Goal: Task Accomplishment & Management: Manage account settings

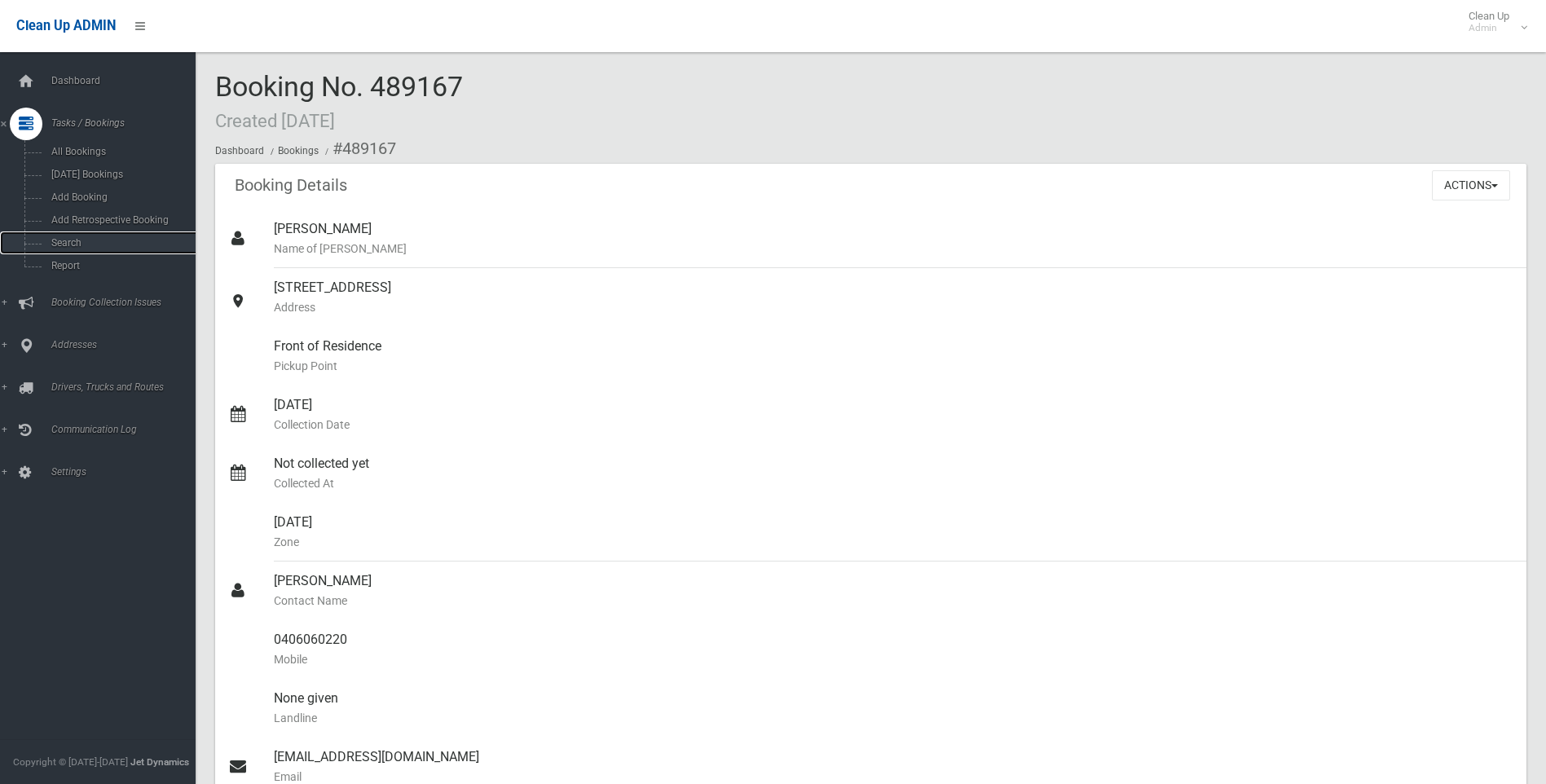
click at [100, 241] on span "Search" at bounding box center [120, 243] width 147 height 12
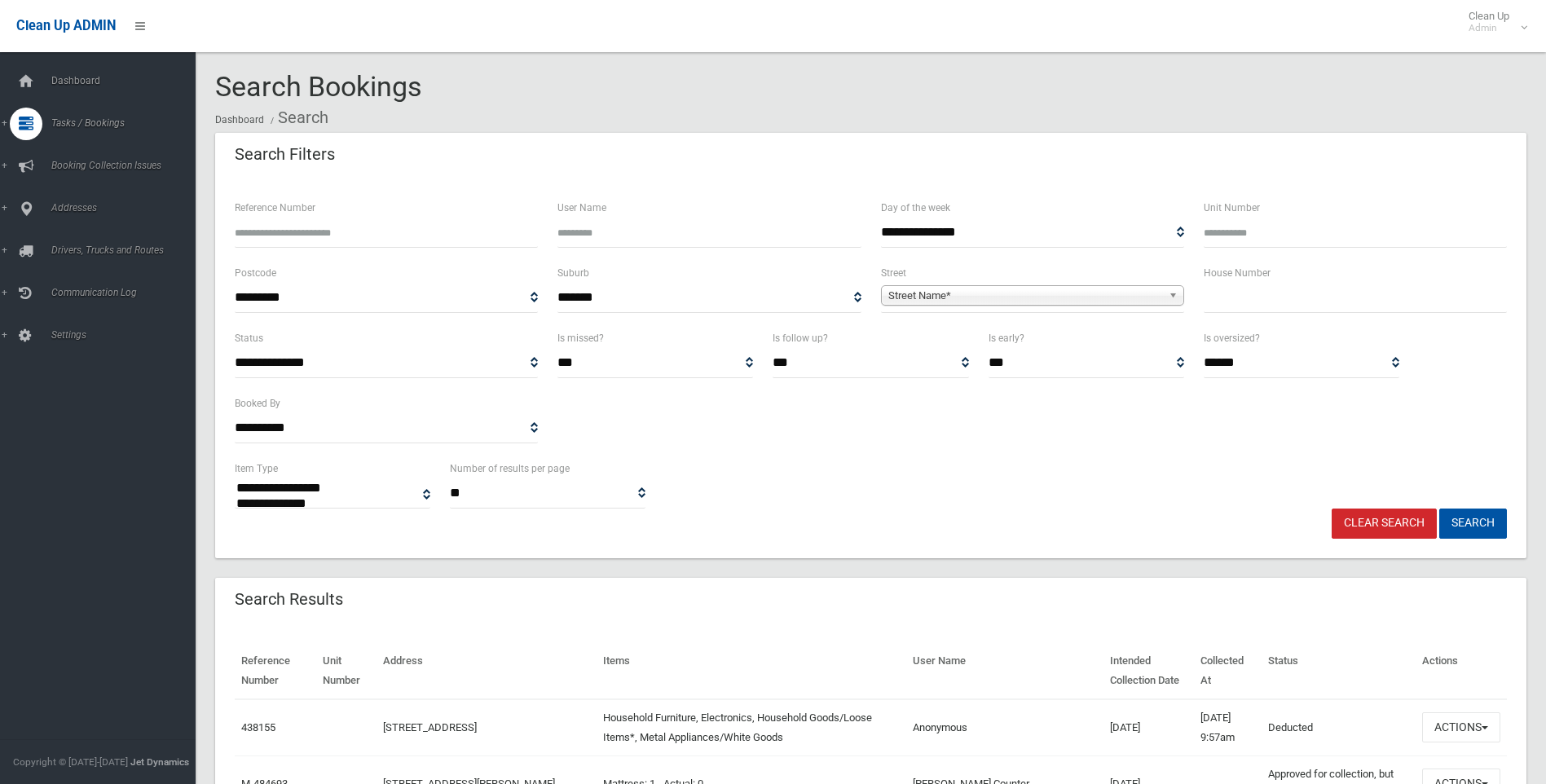
select select
click at [1341, 298] on input "text" at bounding box center [1356, 297] width 304 height 30
type input "***"
click at [943, 303] on span "Street Name*" at bounding box center [1025, 296] width 274 height 20
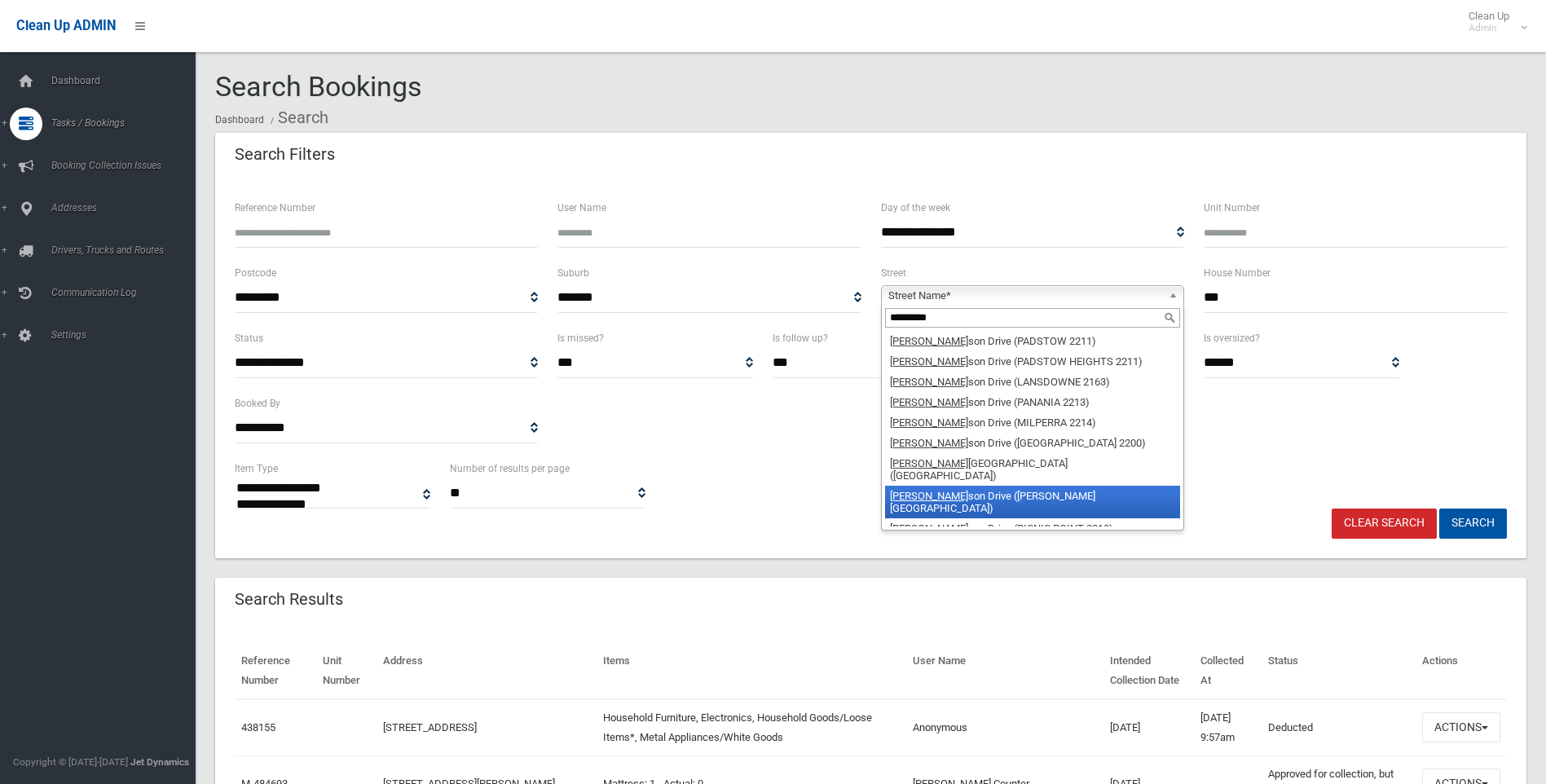
type input "*********"
click at [1100, 486] on li "Henry Law son Drive (GEORGES HALL 2198)" at bounding box center [1032, 502] width 295 height 33
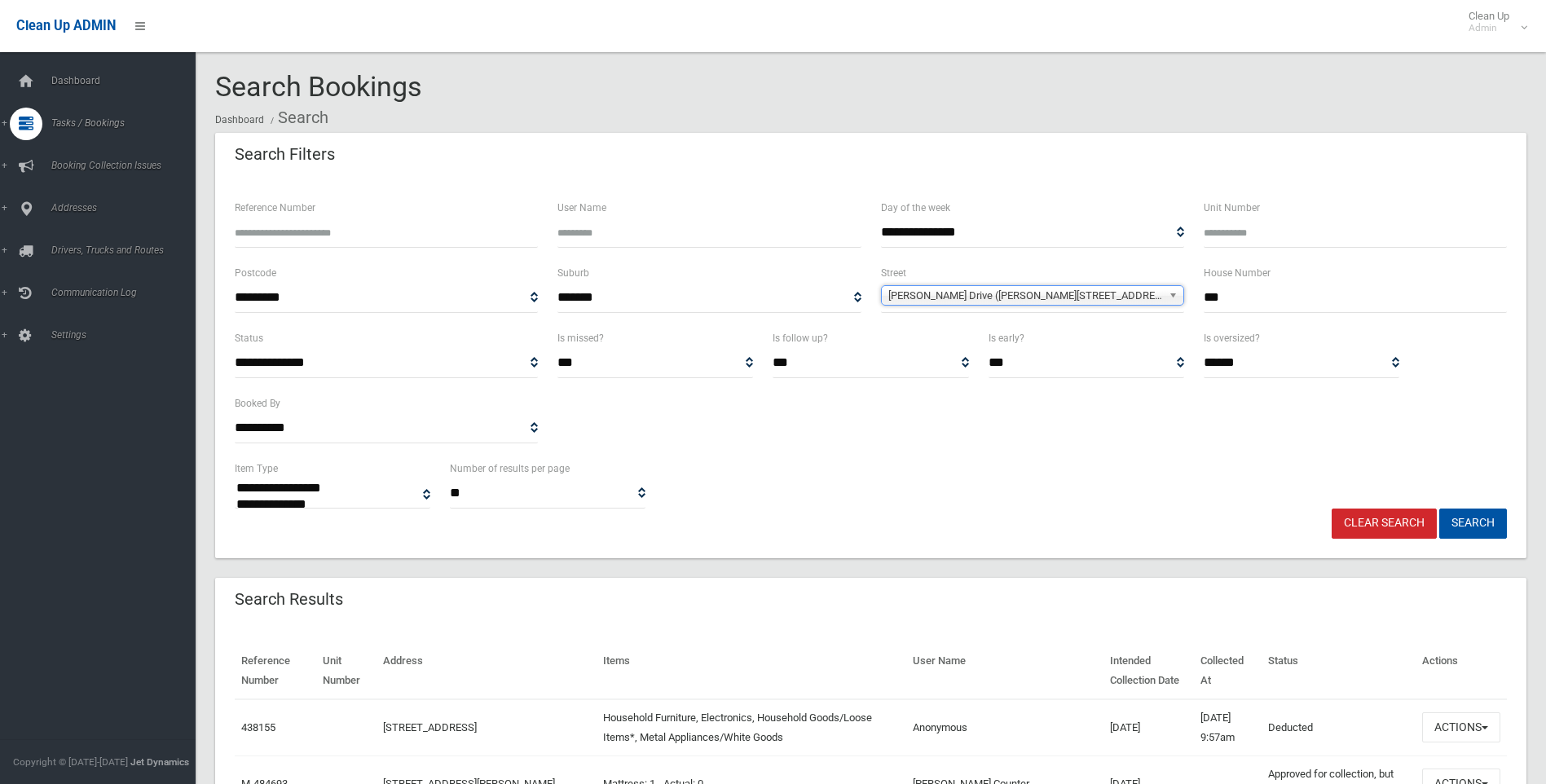
click at [1107, 289] on span "Henry Lawson Drive (GEORGES HALL 2198)" at bounding box center [1025, 296] width 274 height 20
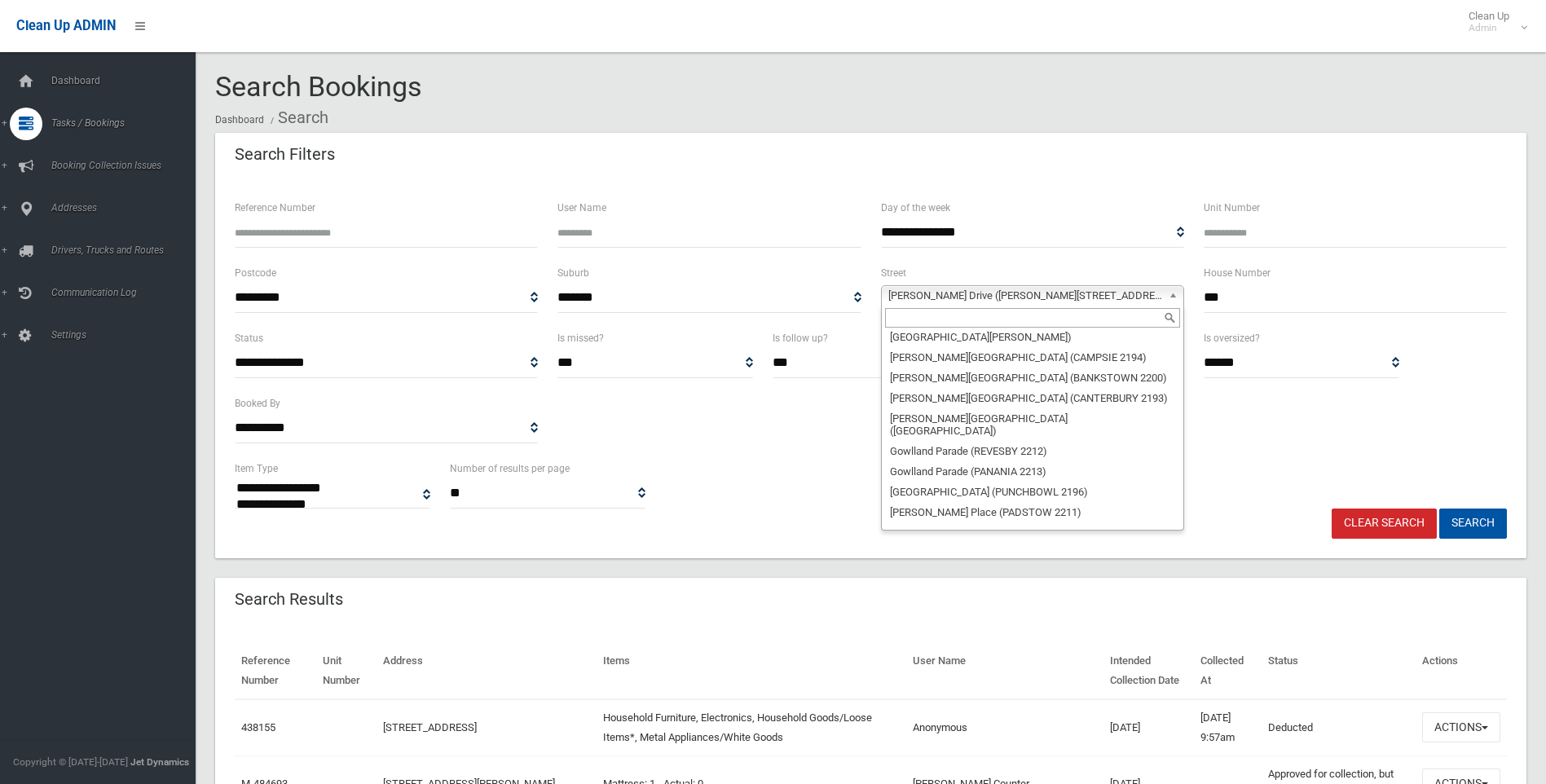
scroll to position [19309, 0]
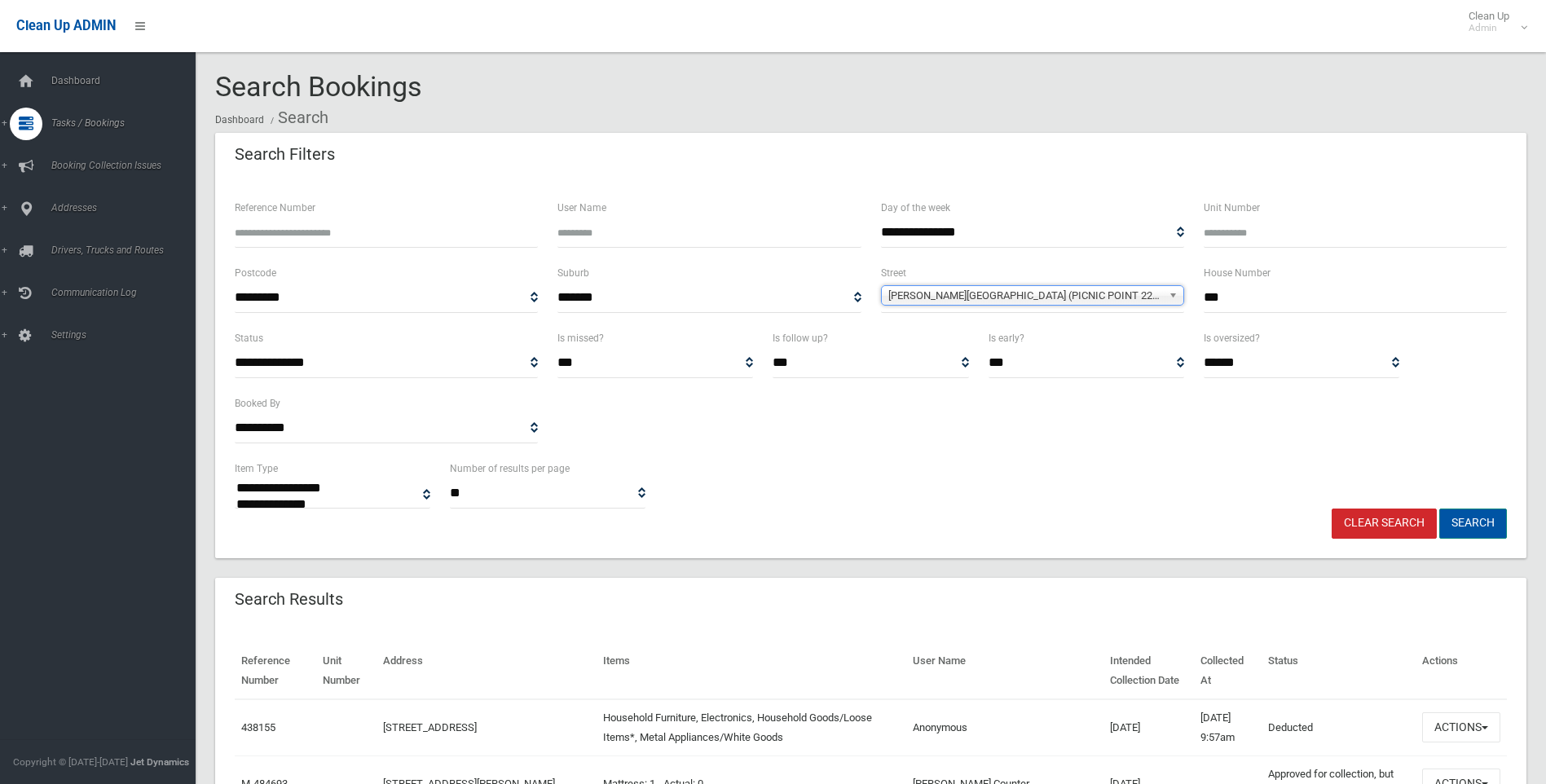
click at [1480, 533] on button "Search" at bounding box center [1473, 523] width 67 height 30
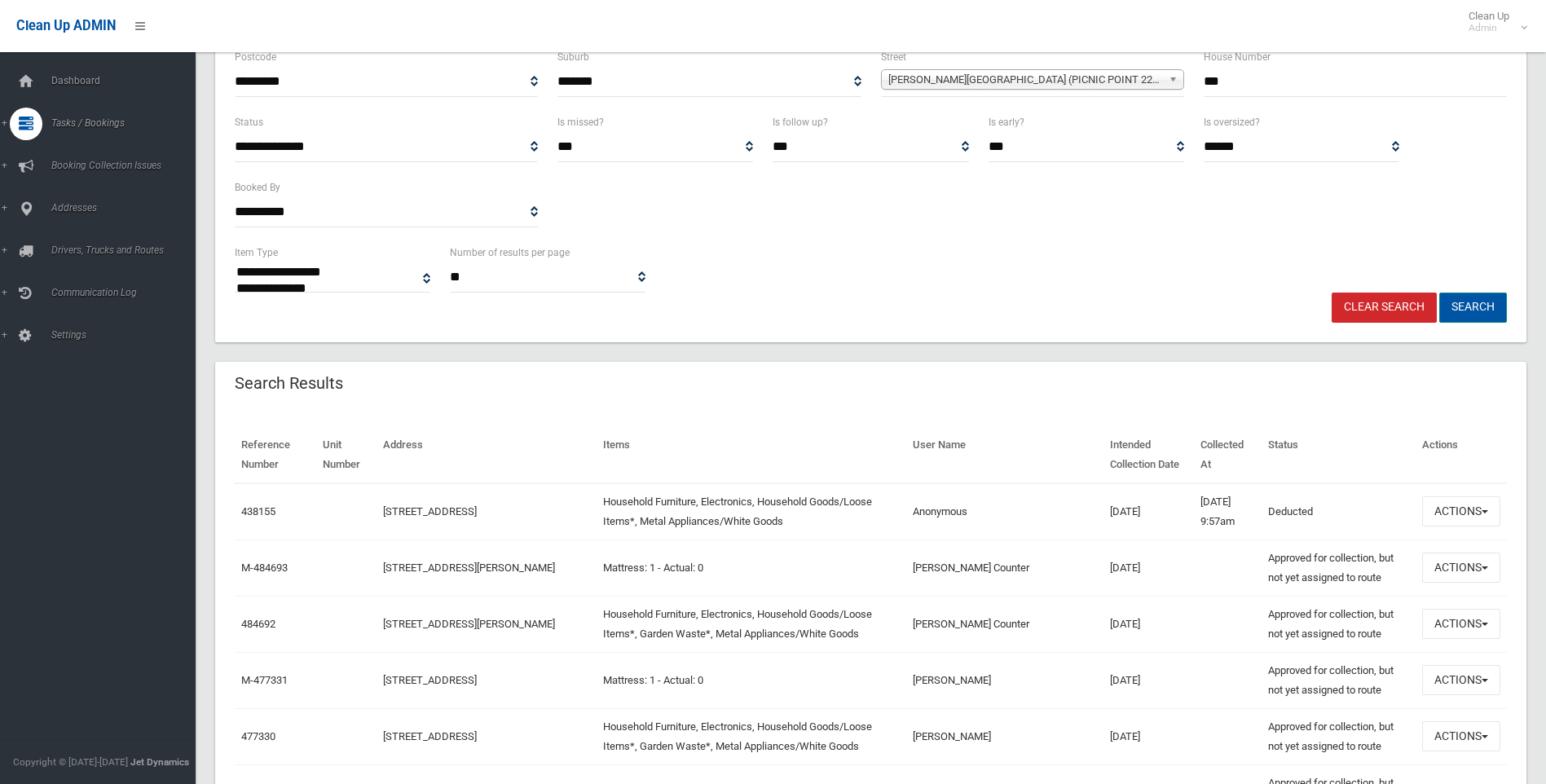
scroll to position [244, 0]
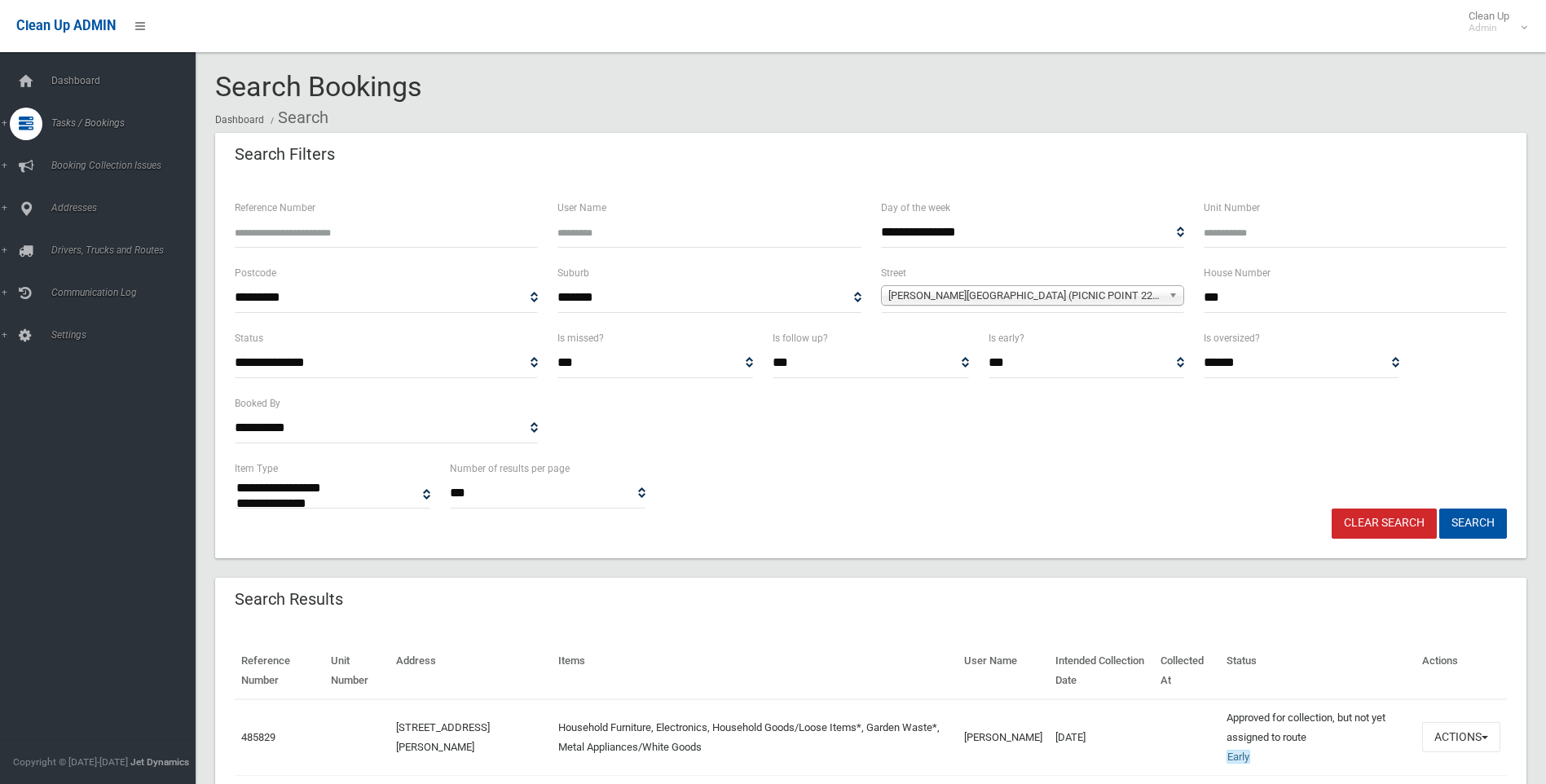
select select
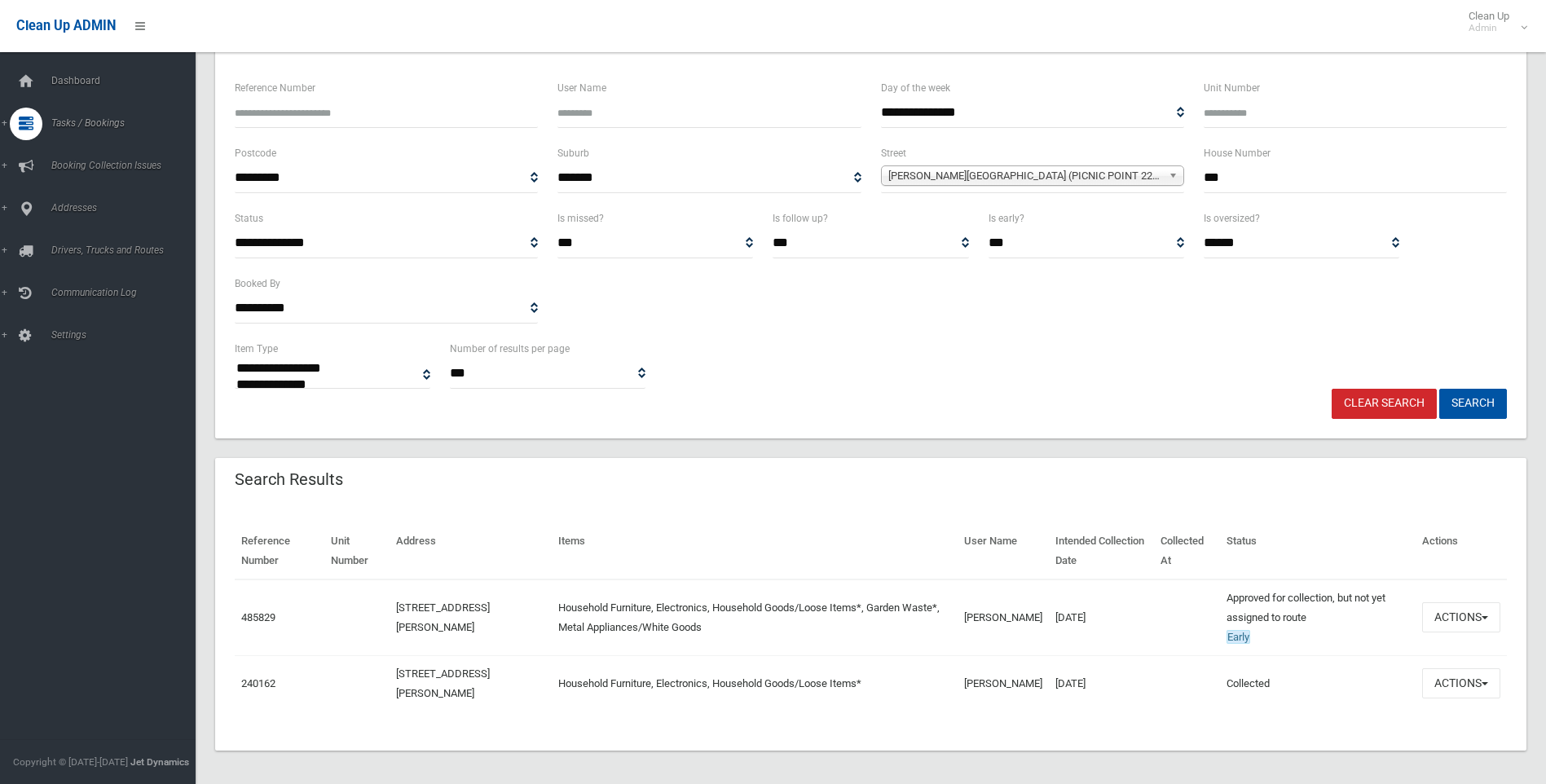
scroll to position [125, 0]
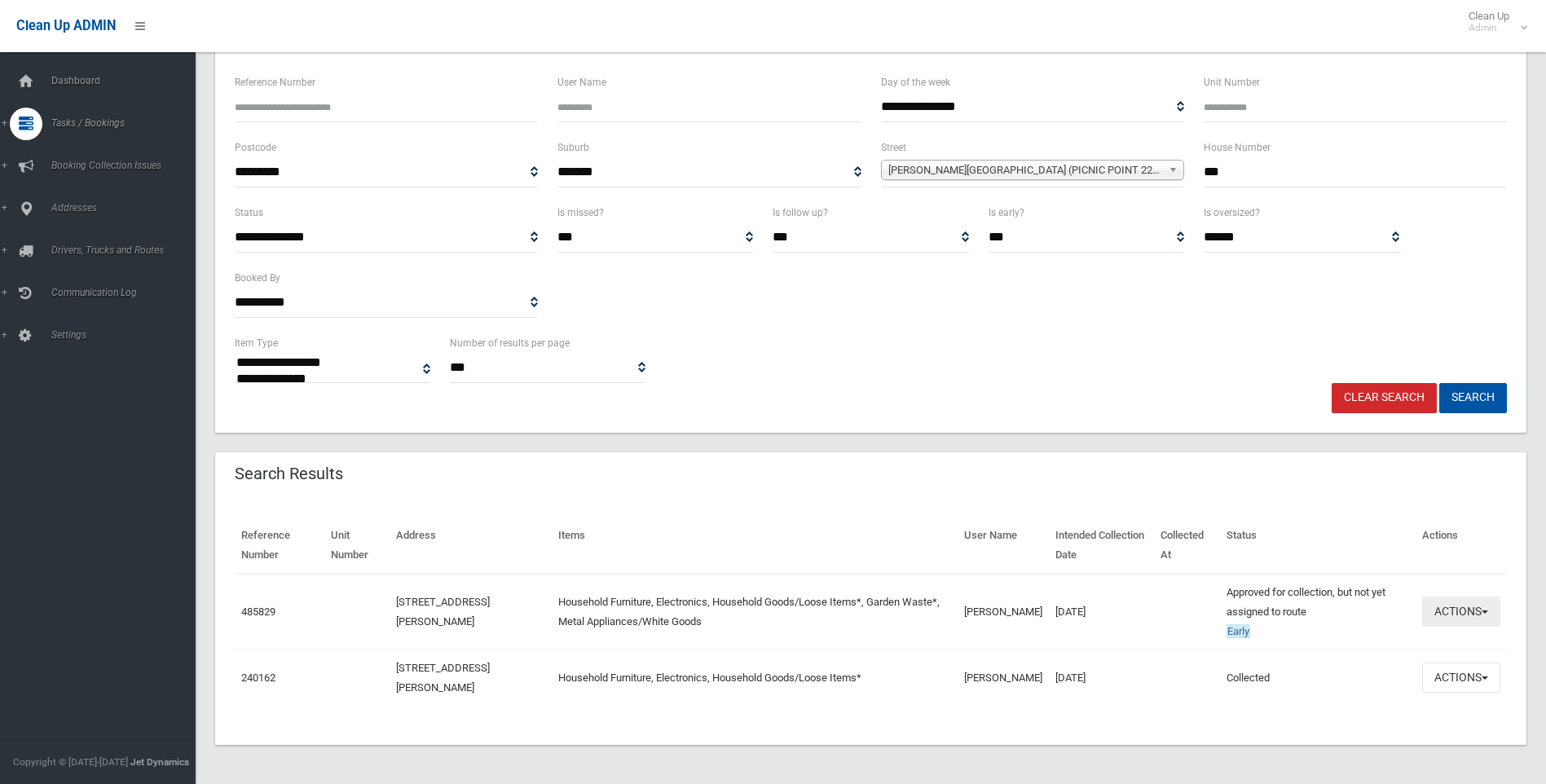
click at [1476, 608] on button "Actions" at bounding box center [1461, 610] width 78 height 30
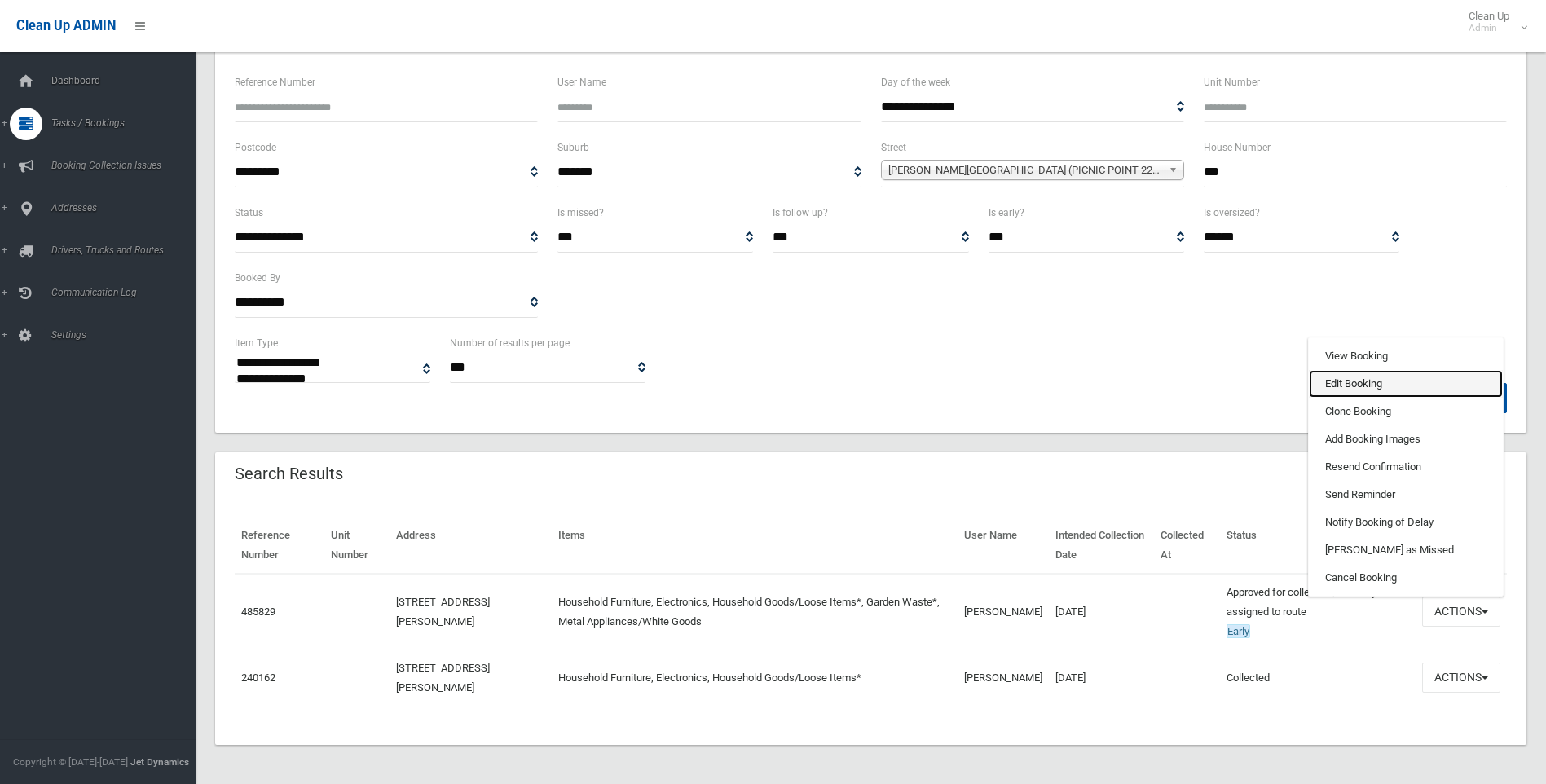
click at [1339, 386] on link "Edit Booking" at bounding box center [1405, 383] width 194 height 27
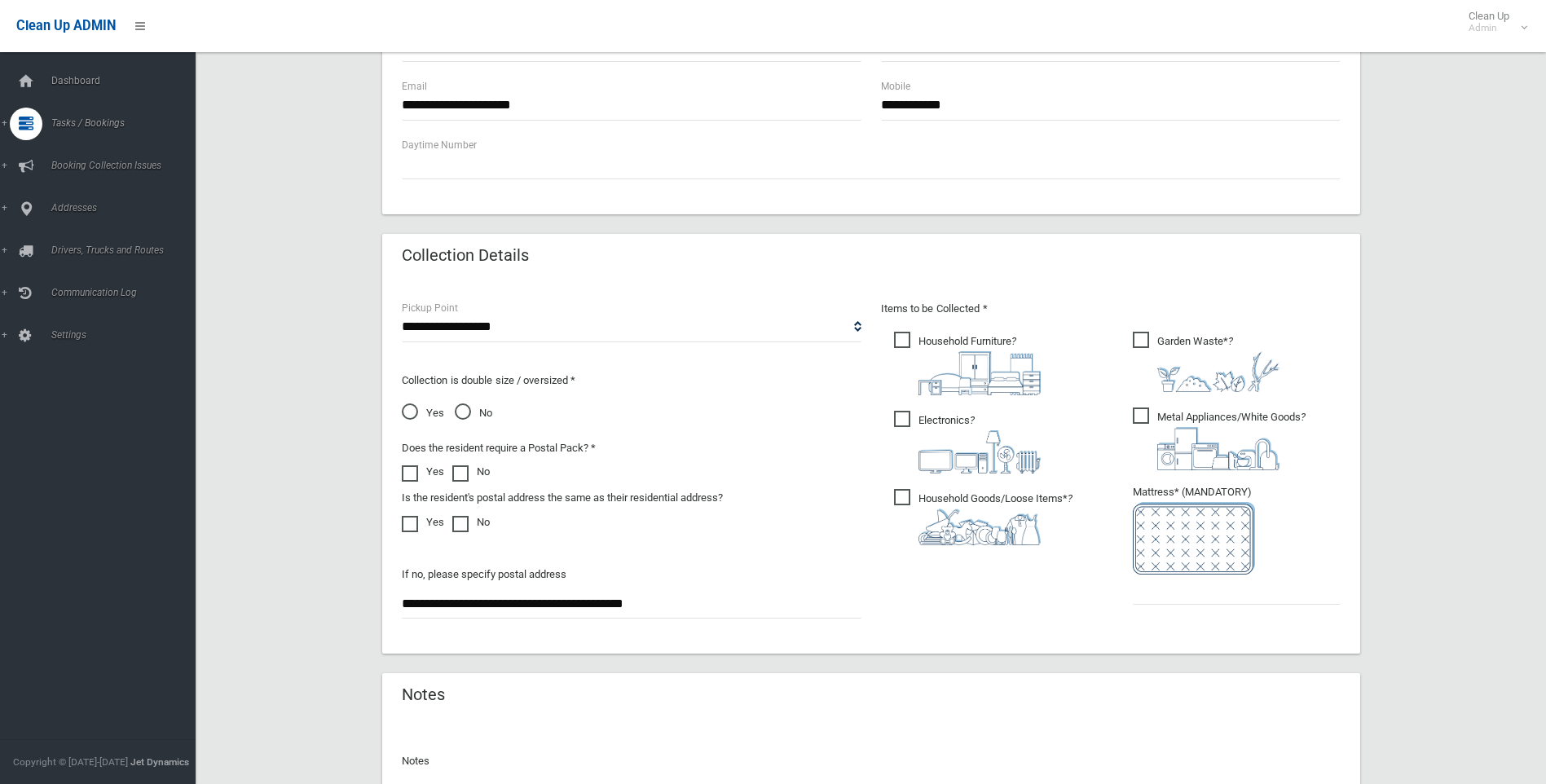
scroll to position [829, 0]
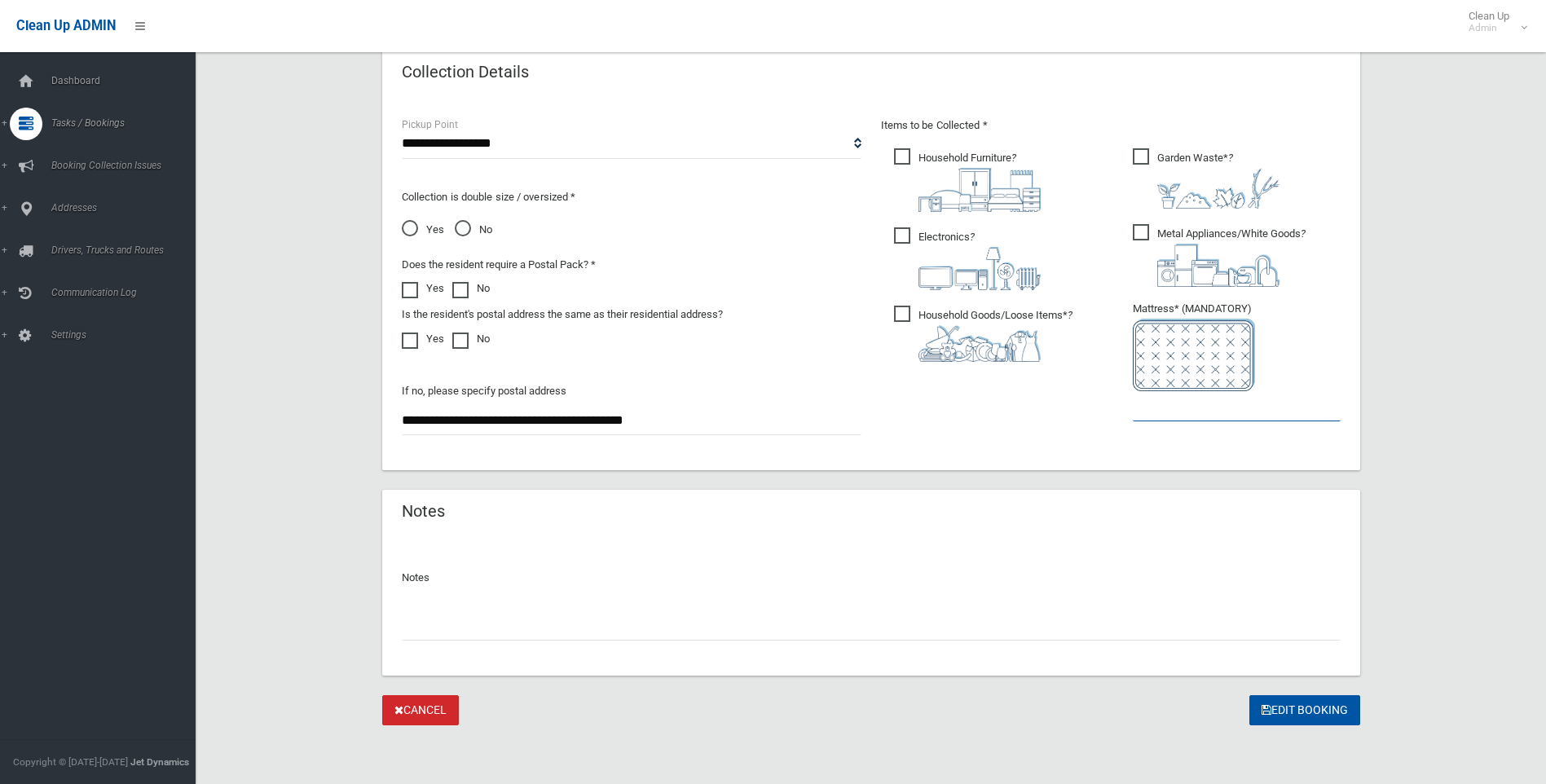
click at [1260, 413] on input "text" at bounding box center [1237, 405] width 208 height 30
type input "*"
click at [1165, 624] on input "text" at bounding box center [871, 625] width 939 height 30
type input "**********"
click at [1277, 717] on button "Edit Booking" at bounding box center [1305, 710] width 111 height 30
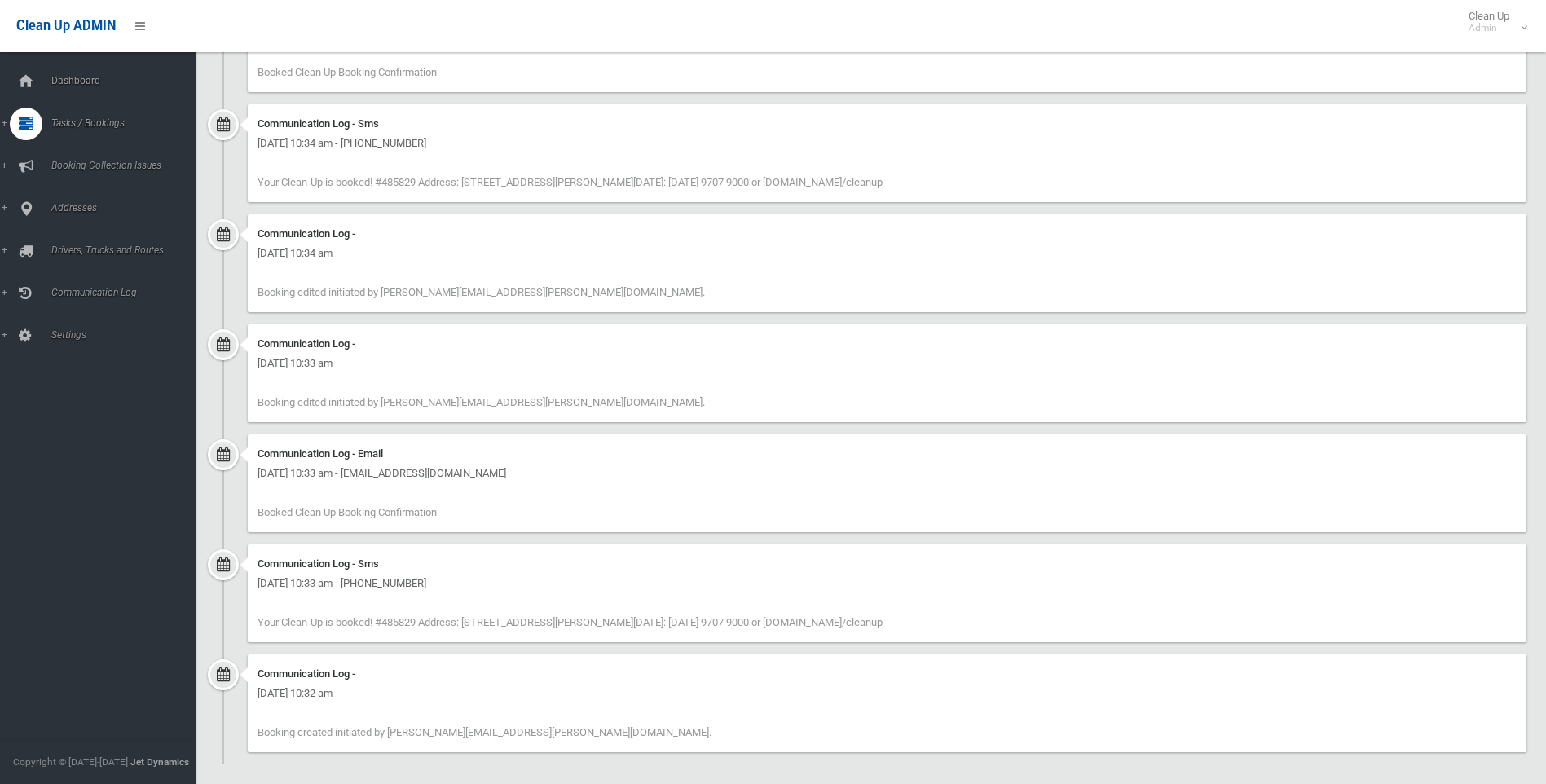
scroll to position [1583, 0]
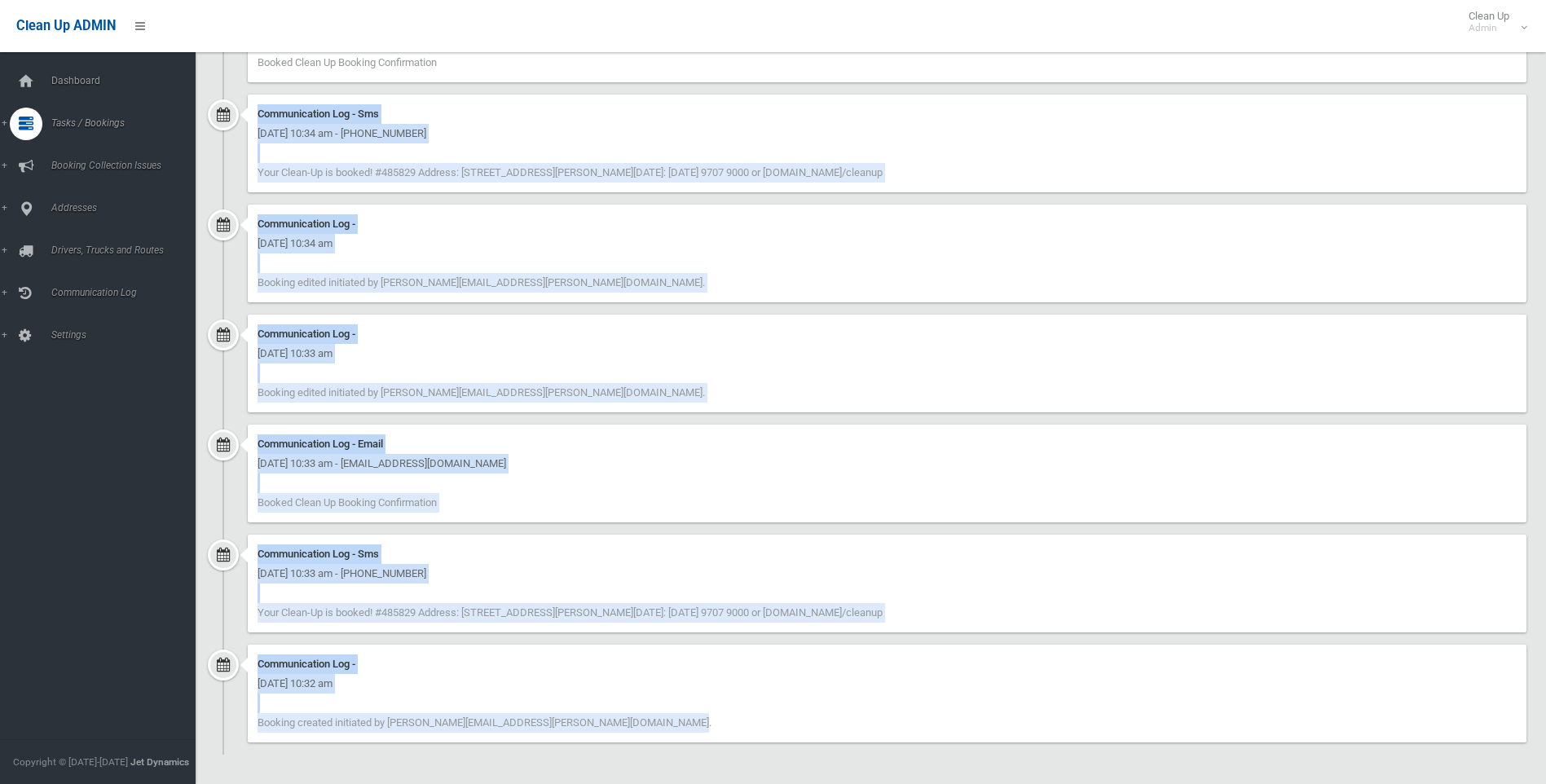
drag, startPoint x: 594, startPoint y: 747, endPoint x: 651, endPoint y: 72, distance: 677.4
click at [651, 72] on ul "Communication Log - [DATE] 11:37 am Booking edited initiated by [PERSON_NAME][E…" at bounding box center [871, 306] width 1312 height 897
click at [651, 72] on div "Communication Log - Email [DATE] 10:34 am - [EMAIL_ADDRESS][DOMAIN_NAME] Booked…" at bounding box center [887, 34] width 1279 height 98
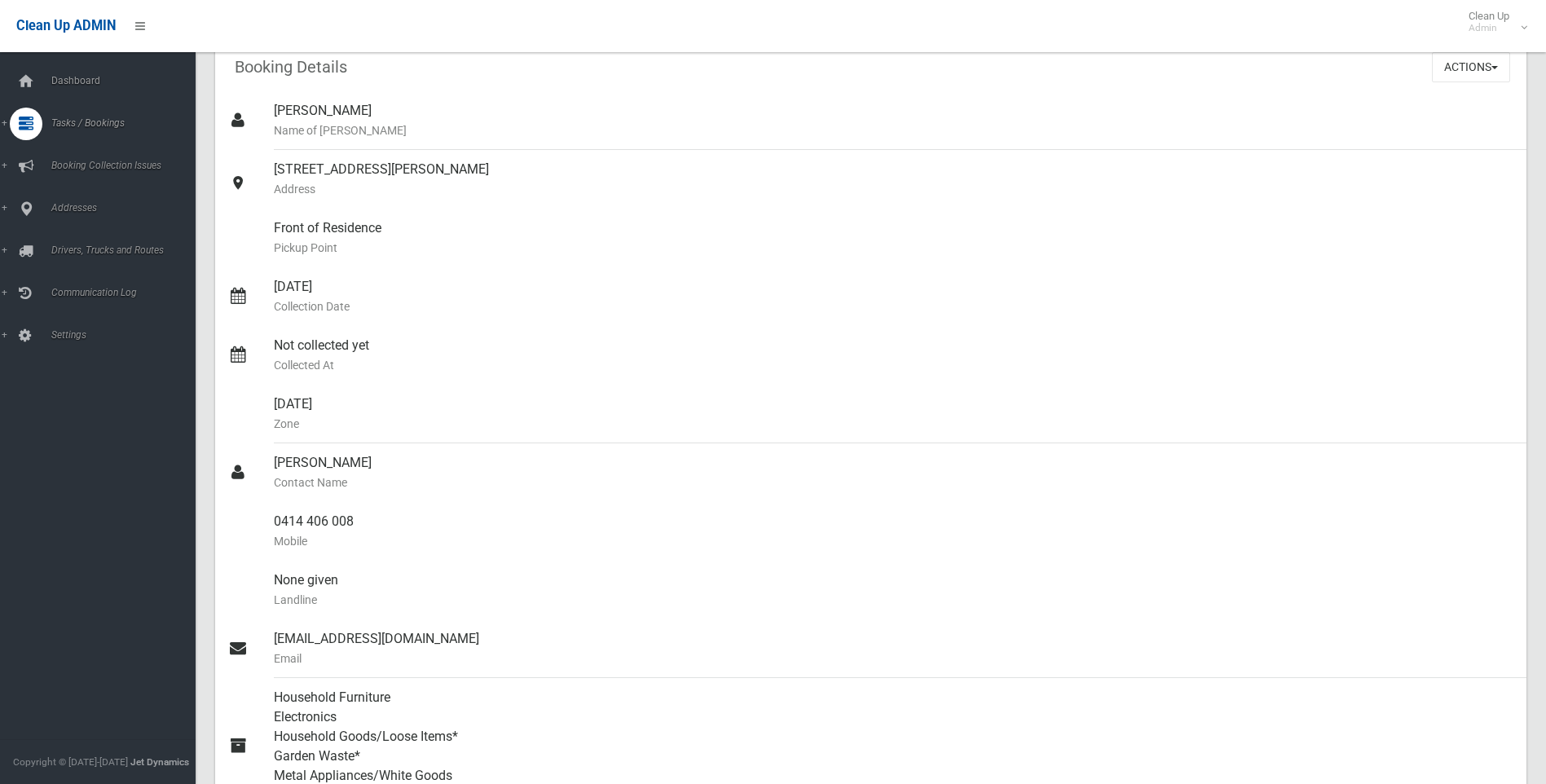
scroll to position [0, 0]
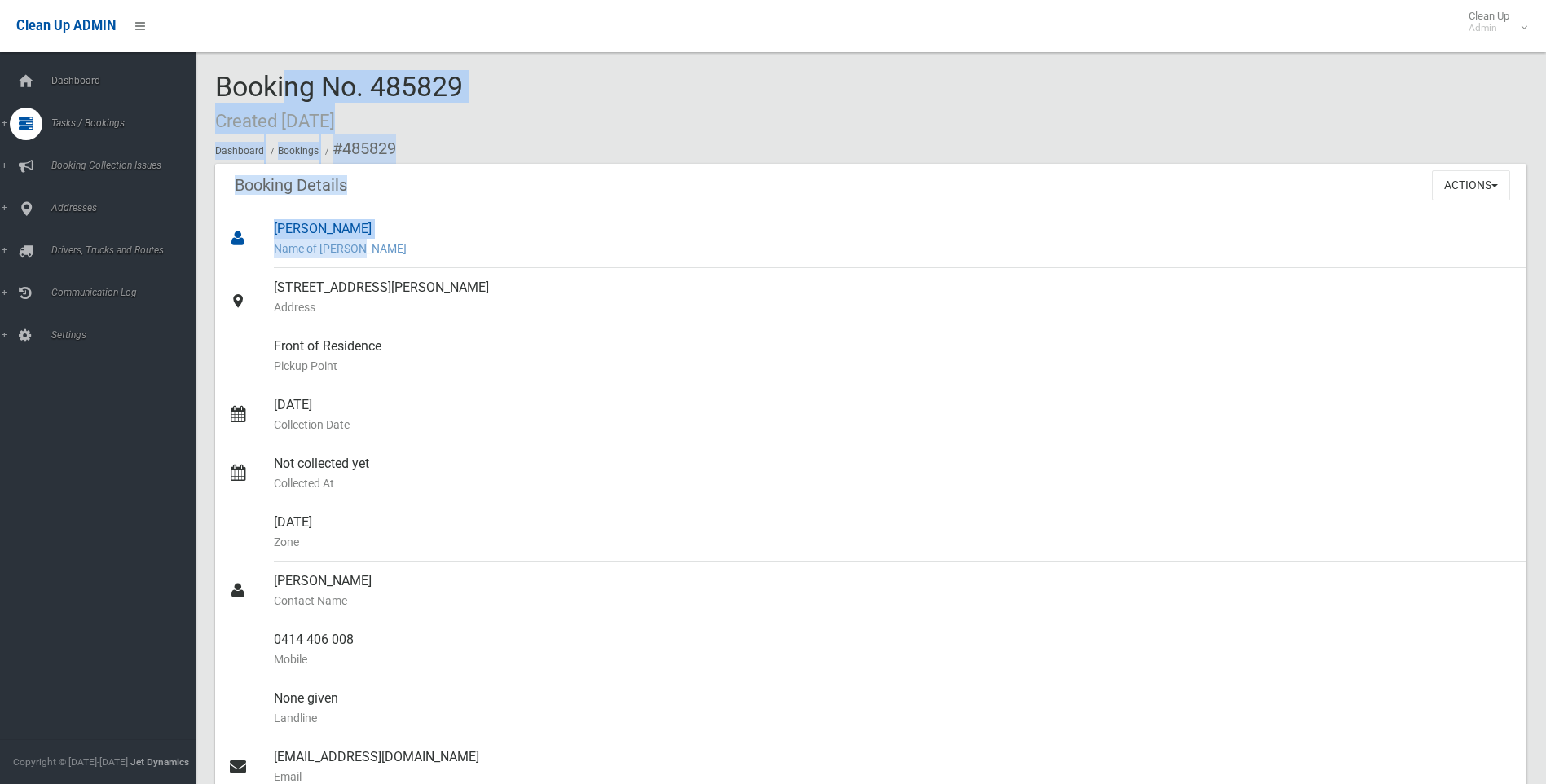
drag, startPoint x: 204, startPoint y: 76, endPoint x: 426, endPoint y: 237, distance: 274.2
click at [504, 161] on ol "Dashboard Bookings #485829" at bounding box center [871, 148] width 1312 height 30
drag, startPoint x: 460, startPoint y: 160, endPoint x: 216, endPoint y: 102, distance: 250.8
click at [216, 102] on div "Booking No. 485829 Created [DATE] Dashboard Bookings #485829" at bounding box center [871, 117] width 1312 height 92
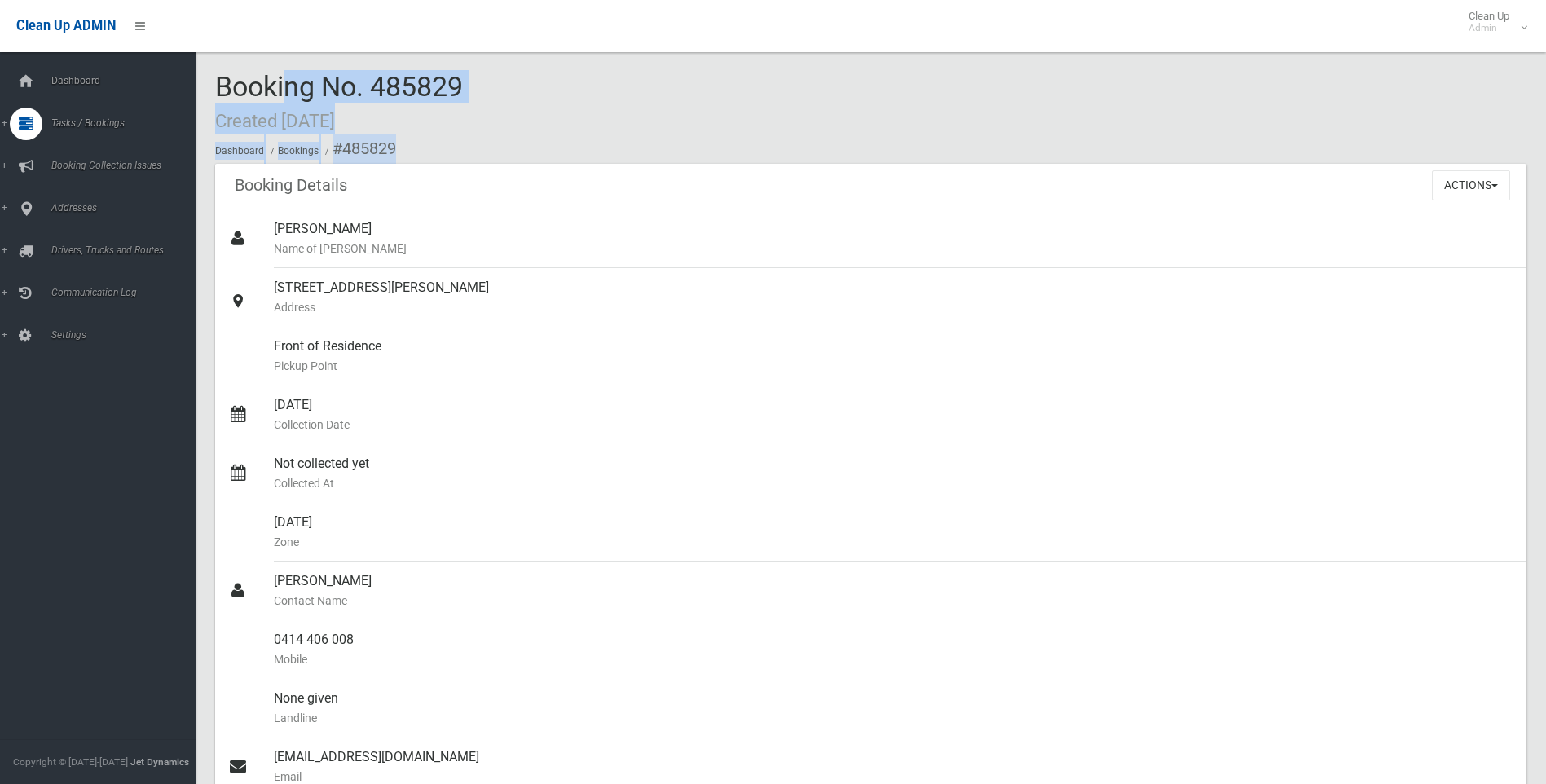
click at [216, 102] on span "Booking No. 485829 Created 16/09/2025" at bounding box center [339, 102] width 248 height 64
drag, startPoint x: 216, startPoint y: 95, endPoint x: 415, endPoint y: 147, distance: 205.7
click at [415, 147] on div "Booking No. 485829 Created 16/09/2025 Dashboard Bookings #485829" at bounding box center [871, 117] width 1312 height 92
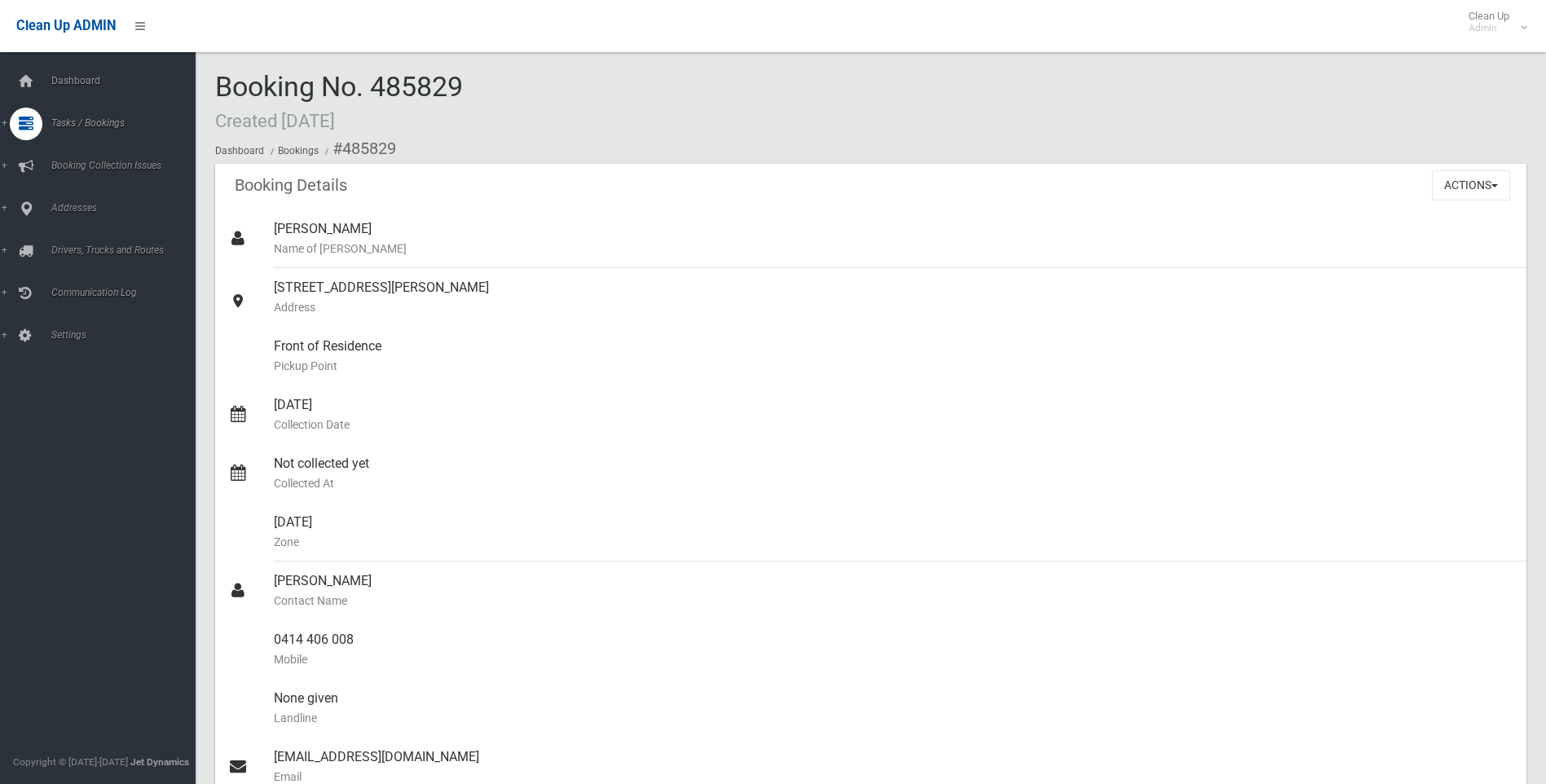
click at [415, 147] on ol "Dashboard Bookings #485829" at bounding box center [871, 148] width 1312 height 30
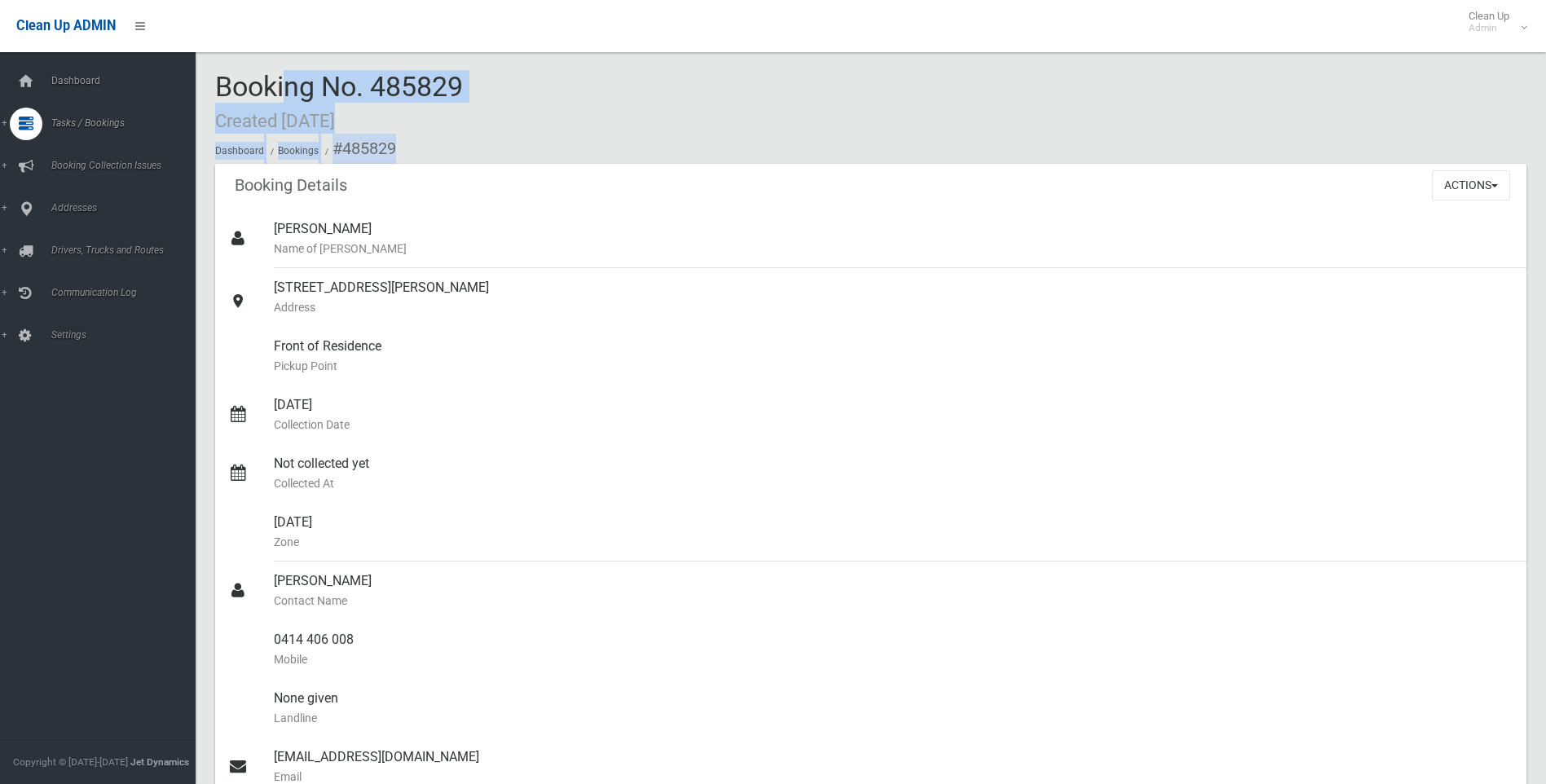
drag, startPoint x: 415, startPoint y: 147, endPoint x: 221, endPoint y: 72, distance: 208.0
click at [221, 72] on div "Booking No. 485829 Created 16/09/2025 Dashboard Bookings #485829" at bounding box center [871, 117] width 1312 height 92
click at [221, 72] on span "Booking No. 485829 Created 16/09/2025" at bounding box center [339, 102] width 248 height 64
drag, startPoint x: 209, startPoint y: 74, endPoint x: 446, endPoint y: 140, distance: 246.0
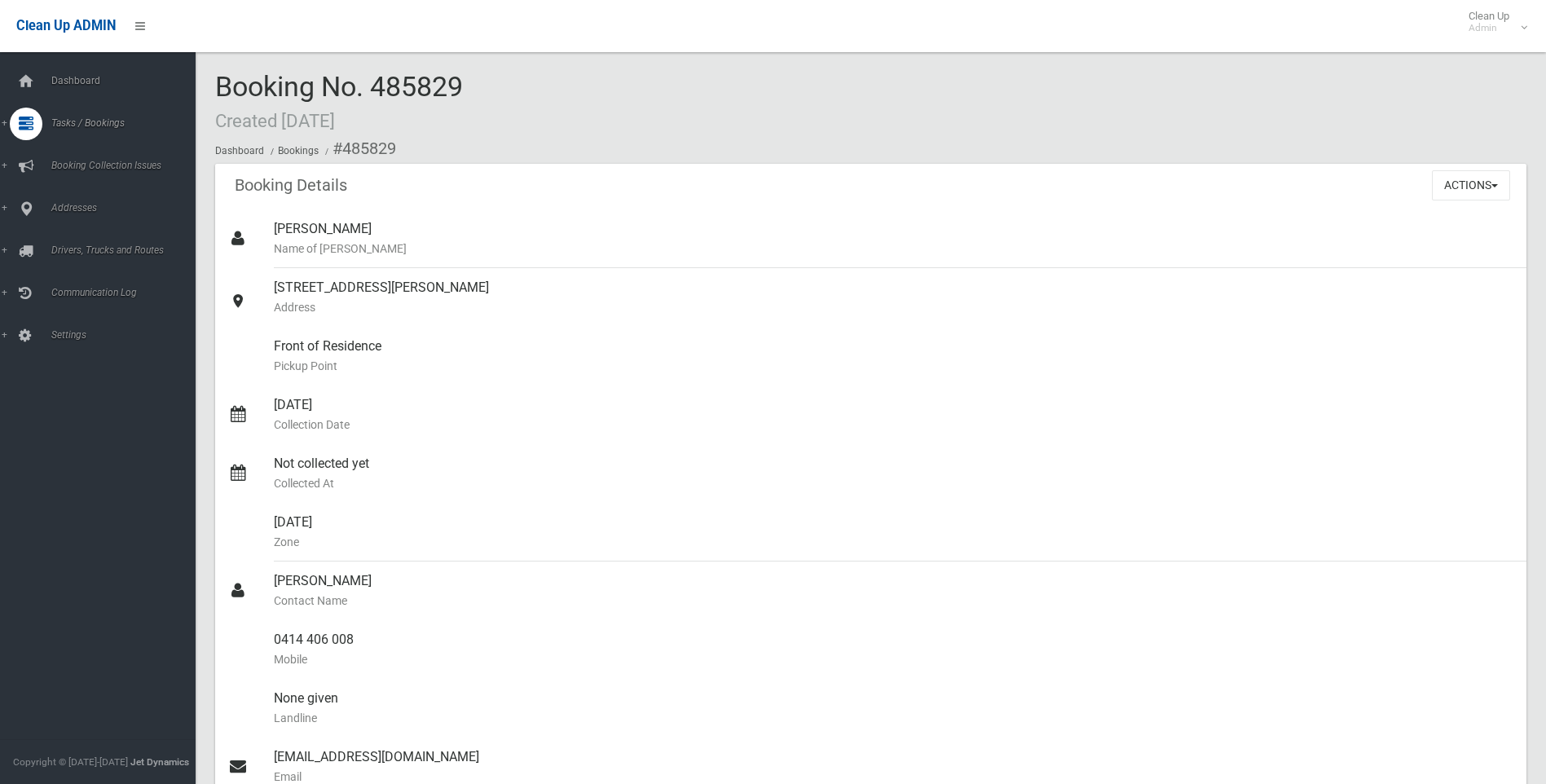
click at [446, 140] on ol "Dashboard Bookings #485829" at bounding box center [871, 148] width 1312 height 30
click at [96, 202] on span "Add Booking" at bounding box center [120, 197] width 147 height 12
